Goal: Transaction & Acquisition: Book appointment/travel/reservation

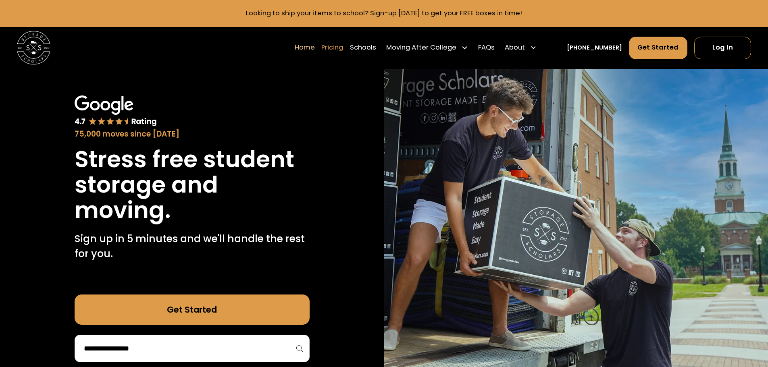
click at [343, 51] on link "Pricing" at bounding box center [332, 47] width 22 height 23
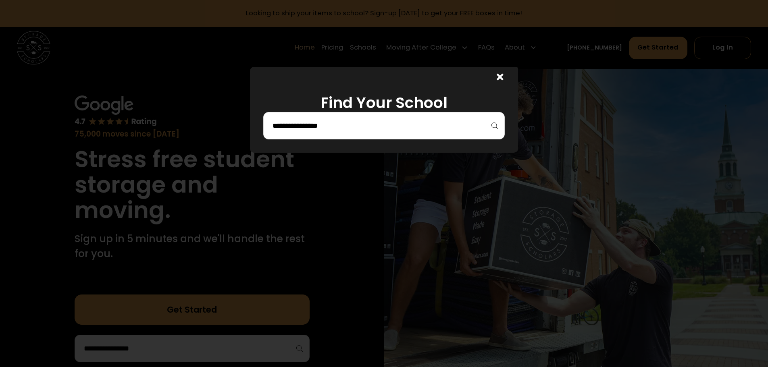
click at [329, 130] on input "search" at bounding box center [384, 126] width 225 height 14
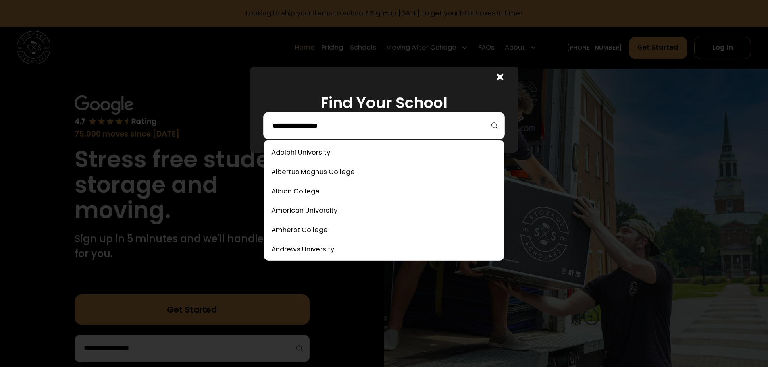
click at [504, 77] on icon at bounding box center [500, 77] width 7 height 7
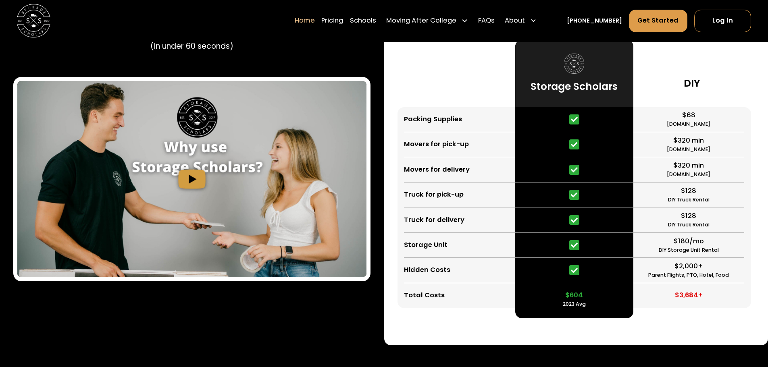
scroll to position [1452, 0]
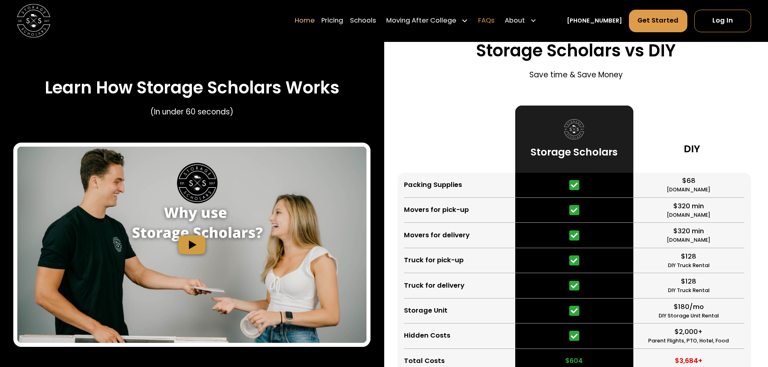
click at [495, 20] on link "FAQs" at bounding box center [486, 20] width 17 height 23
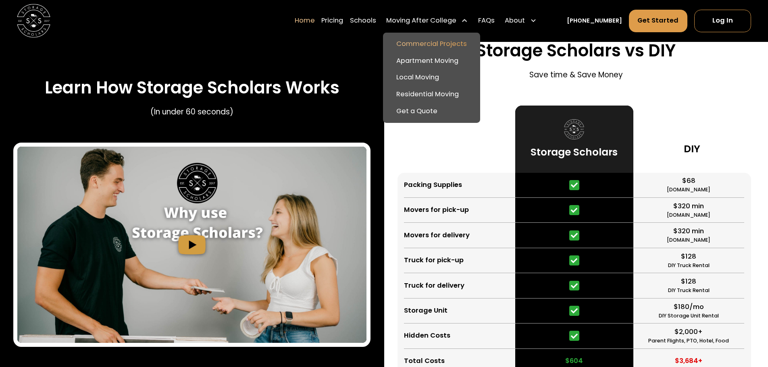
click at [421, 44] on link "Commercial Projects" at bounding box center [431, 44] width 91 height 17
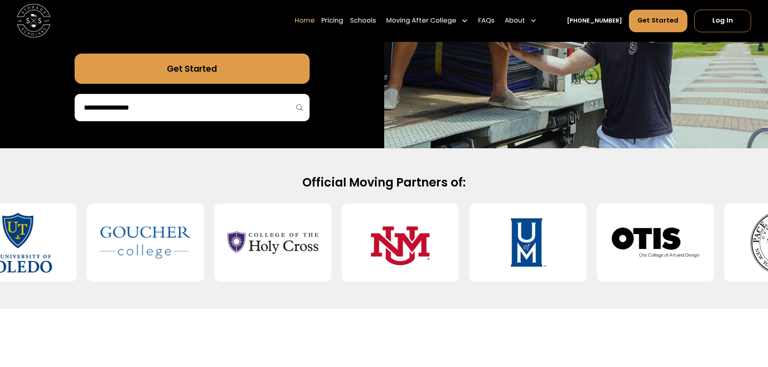
scroll to position [242, 0]
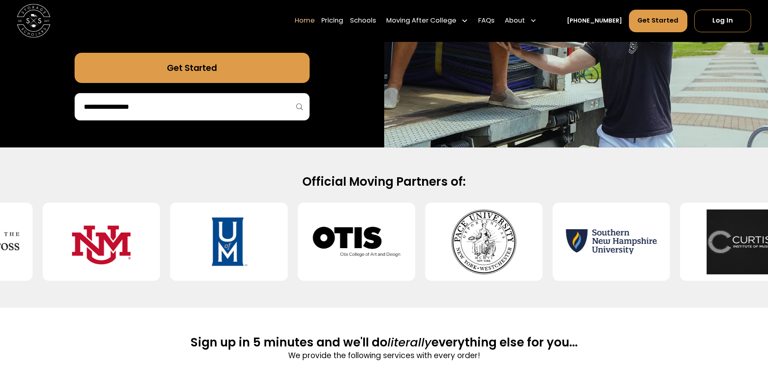
click at [207, 75] on link "Get Started" at bounding box center [192, 68] width 235 height 30
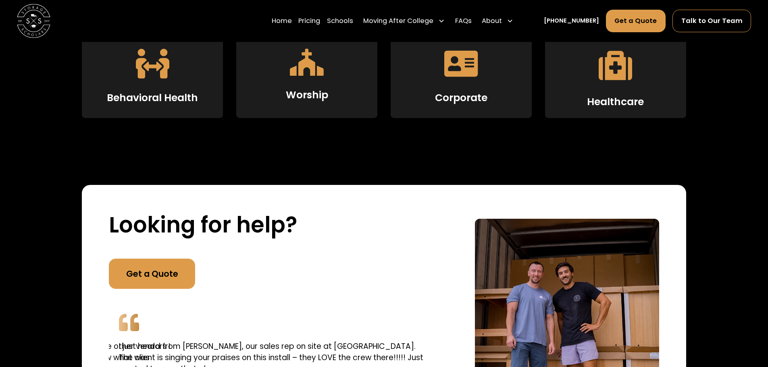
scroll to position [1452, 0]
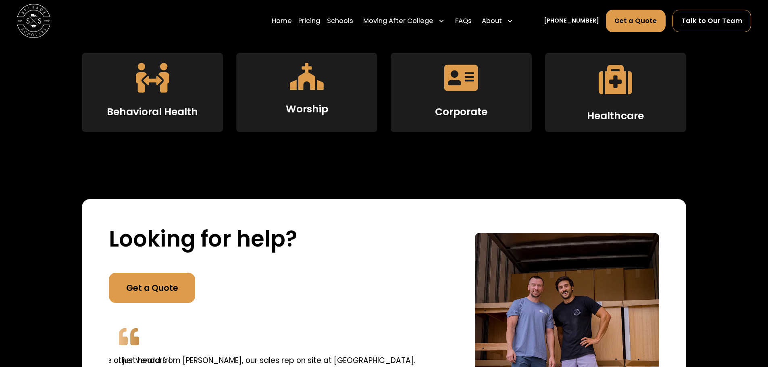
click at [468, 99] on div "Corporate" at bounding box center [461, 92] width 141 height 79
click at [469, 84] on icon at bounding box center [460, 78] width 33 height 26
click at [465, 115] on h3 "Corporate" at bounding box center [461, 112] width 52 height 12
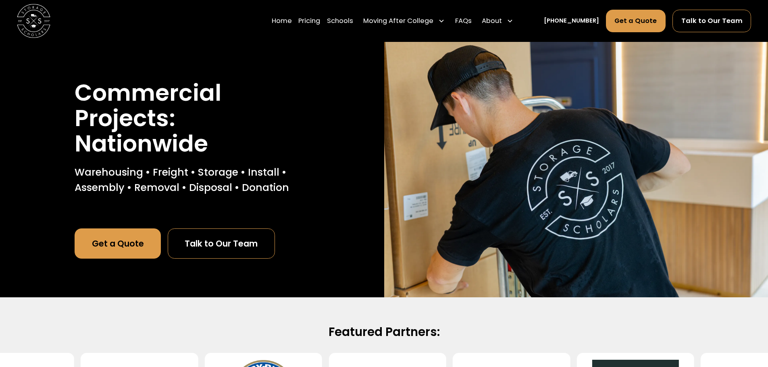
scroll to position [0, 0]
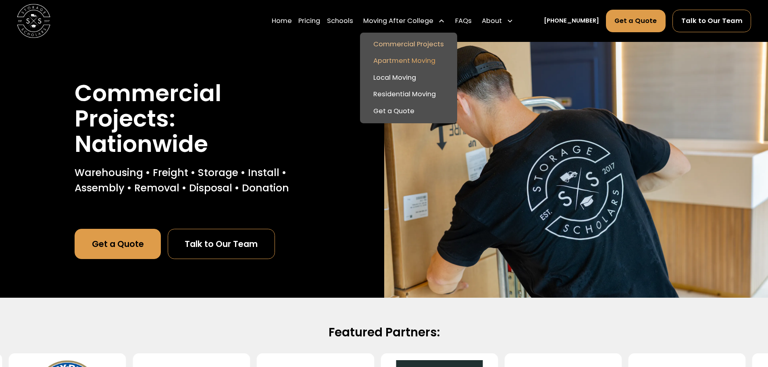
click at [417, 60] on link "Apartment Moving" at bounding box center [408, 61] width 91 height 17
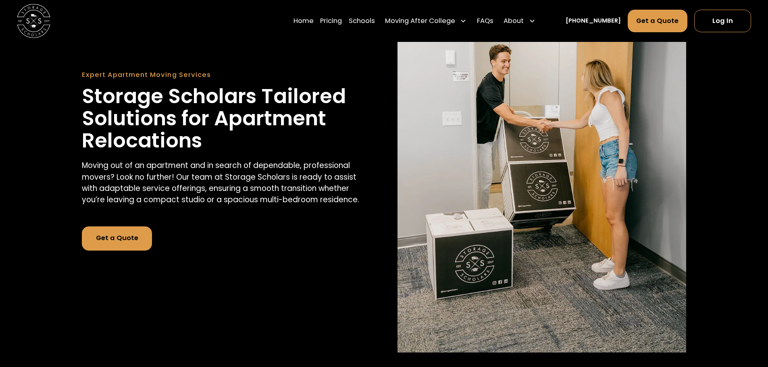
scroll to position [161, 0]
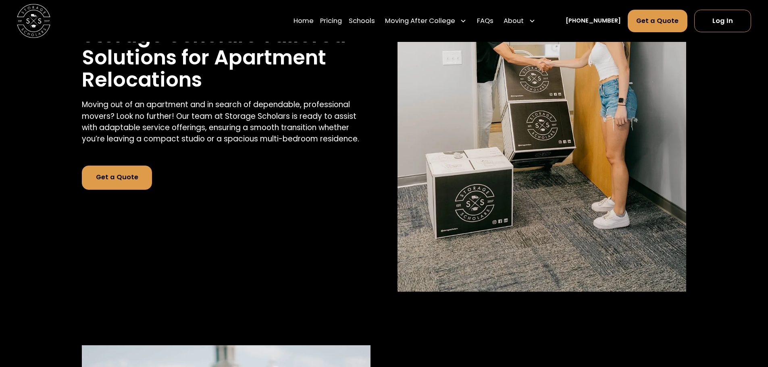
click at [132, 167] on link "Get a Quote" at bounding box center [117, 178] width 70 height 24
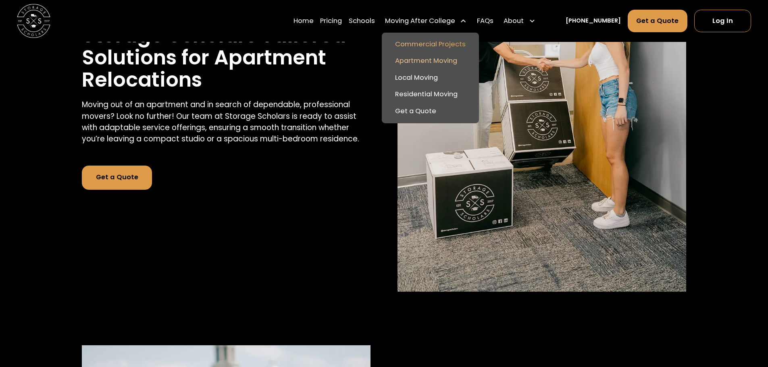
click at [424, 43] on link "Commercial Projects" at bounding box center [430, 44] width 91 height 17
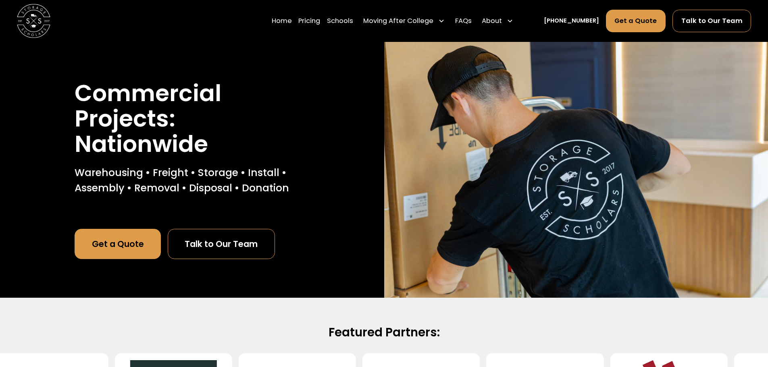
click at [119, 239] on link "Get a Quote" at bounding box center [118, 244] width 86 height 30
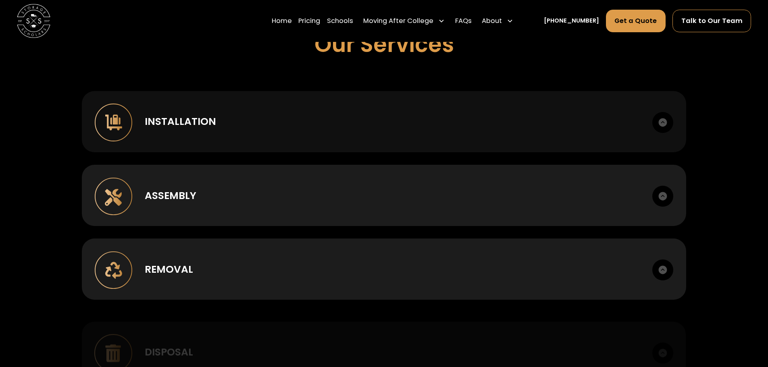
scroll to position [645, 0]
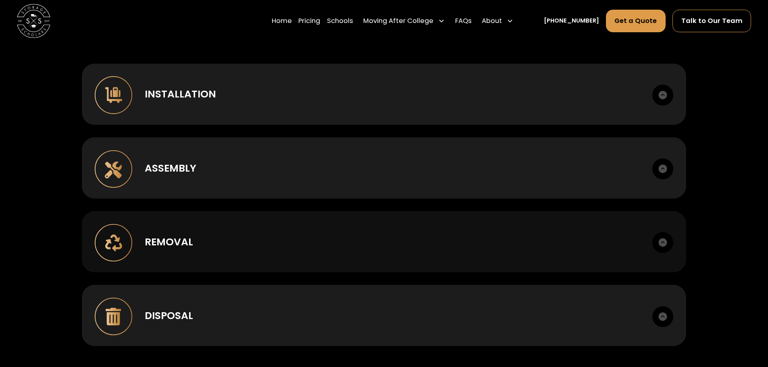
click at [662, 242] on img at bounding box center [663, 242] width 21 height 21
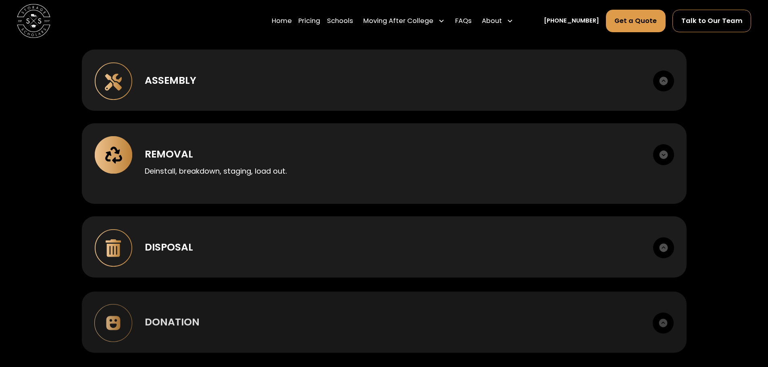
scroll to position [807, 0]
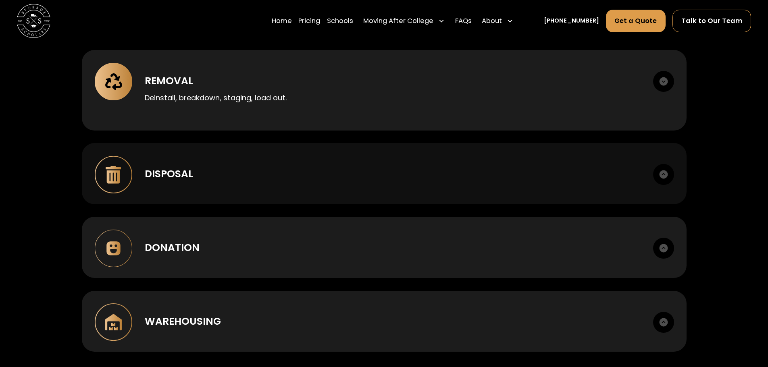
click at [662, 179] on img at bounding box center [663, 174] width 21 height 21
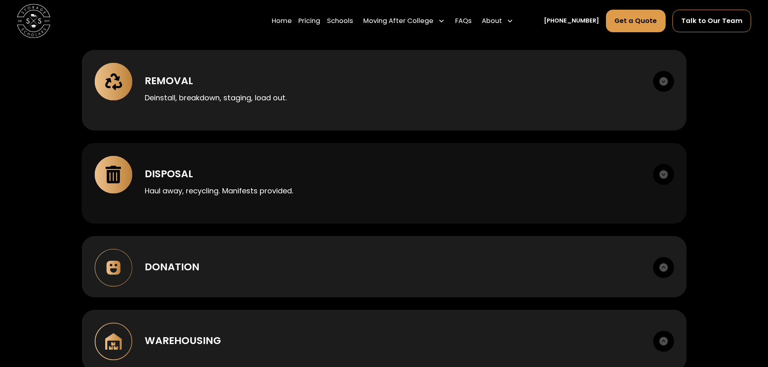
scroll to position [887, 0]
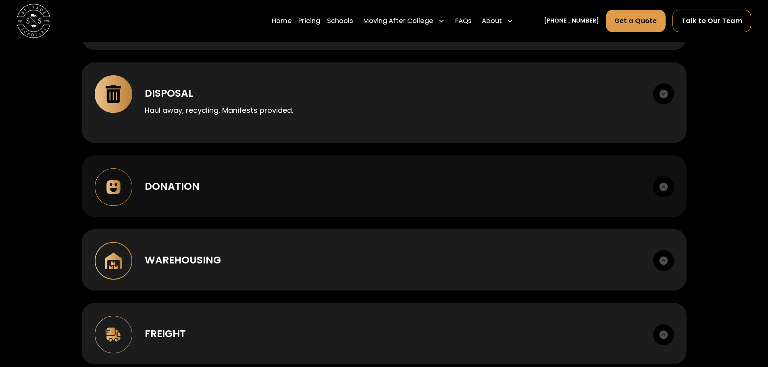
click at [663, 191] on img at bounding box center [663, 187] width 21 height 21
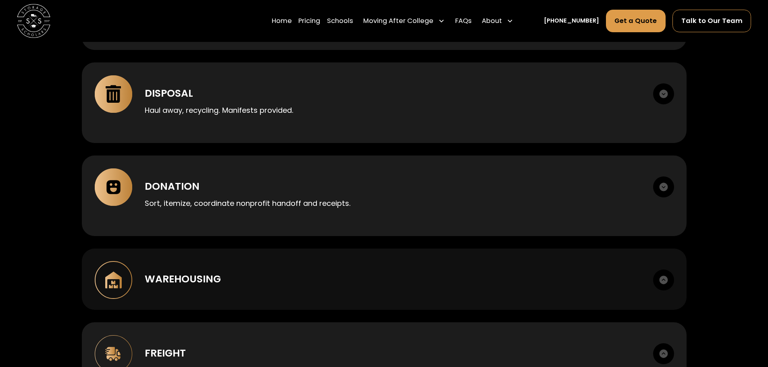
click at [663, 282] on img at bounding box center [663, 280] width 21 height 21
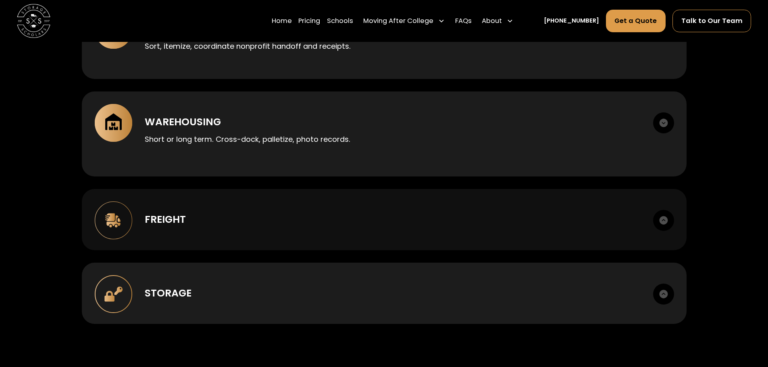
scroll to position [1089, 0]
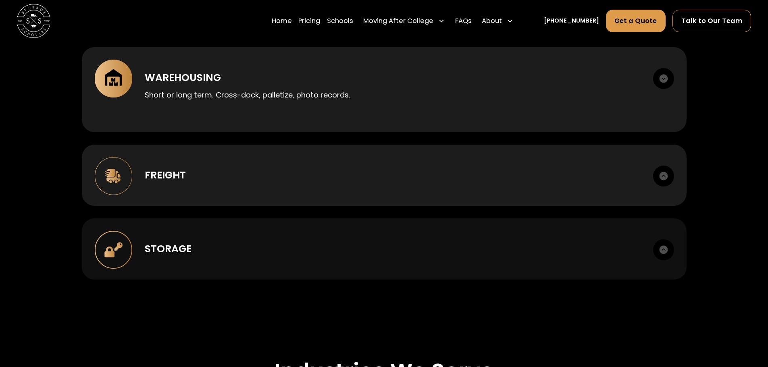
click at [659, 251] on img at bounding box center [663, 250] width 21 height 21
